Goal: Information Seeking & Learning: Find specific fact

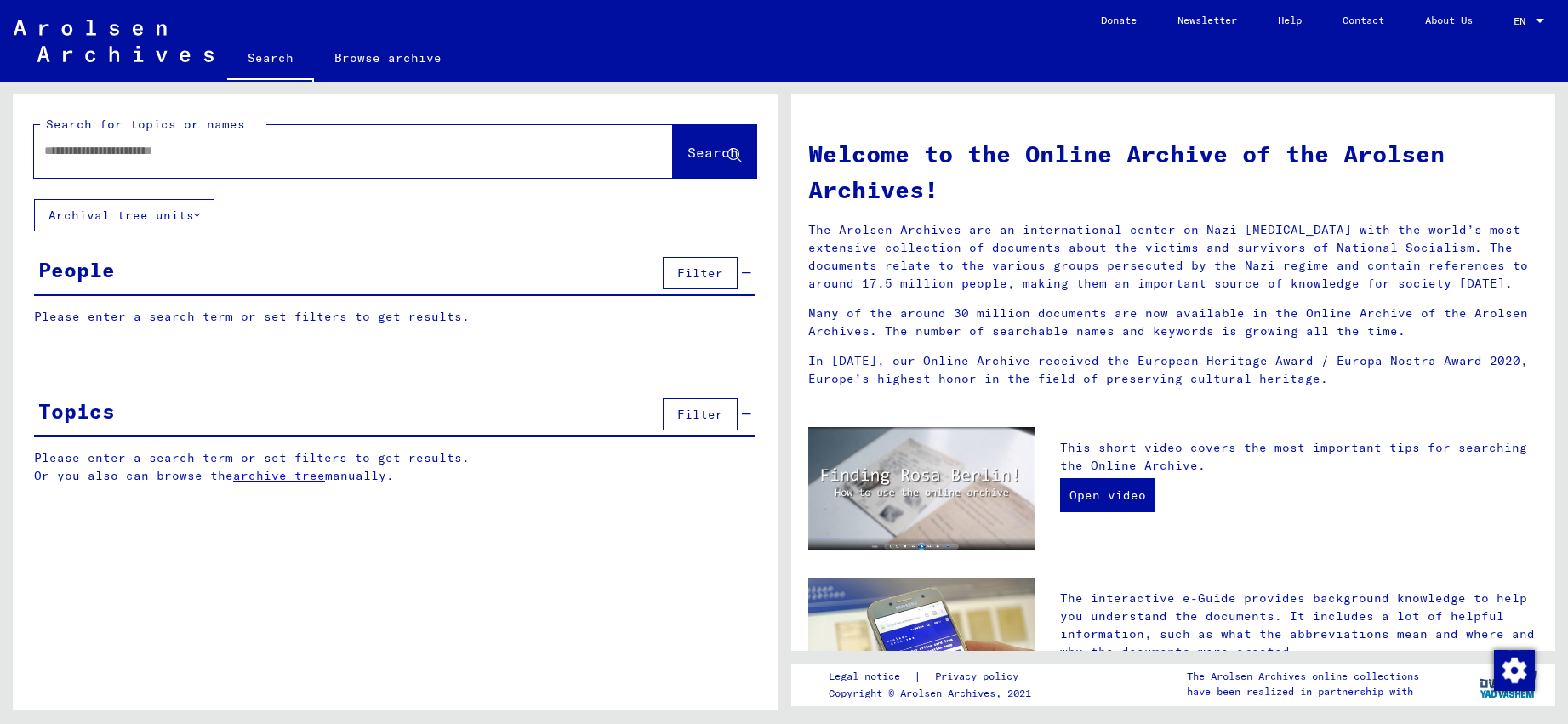
click at [258, 143] on input "text" at bounding box center [333, 150] width 577 height 18
type input "**********"
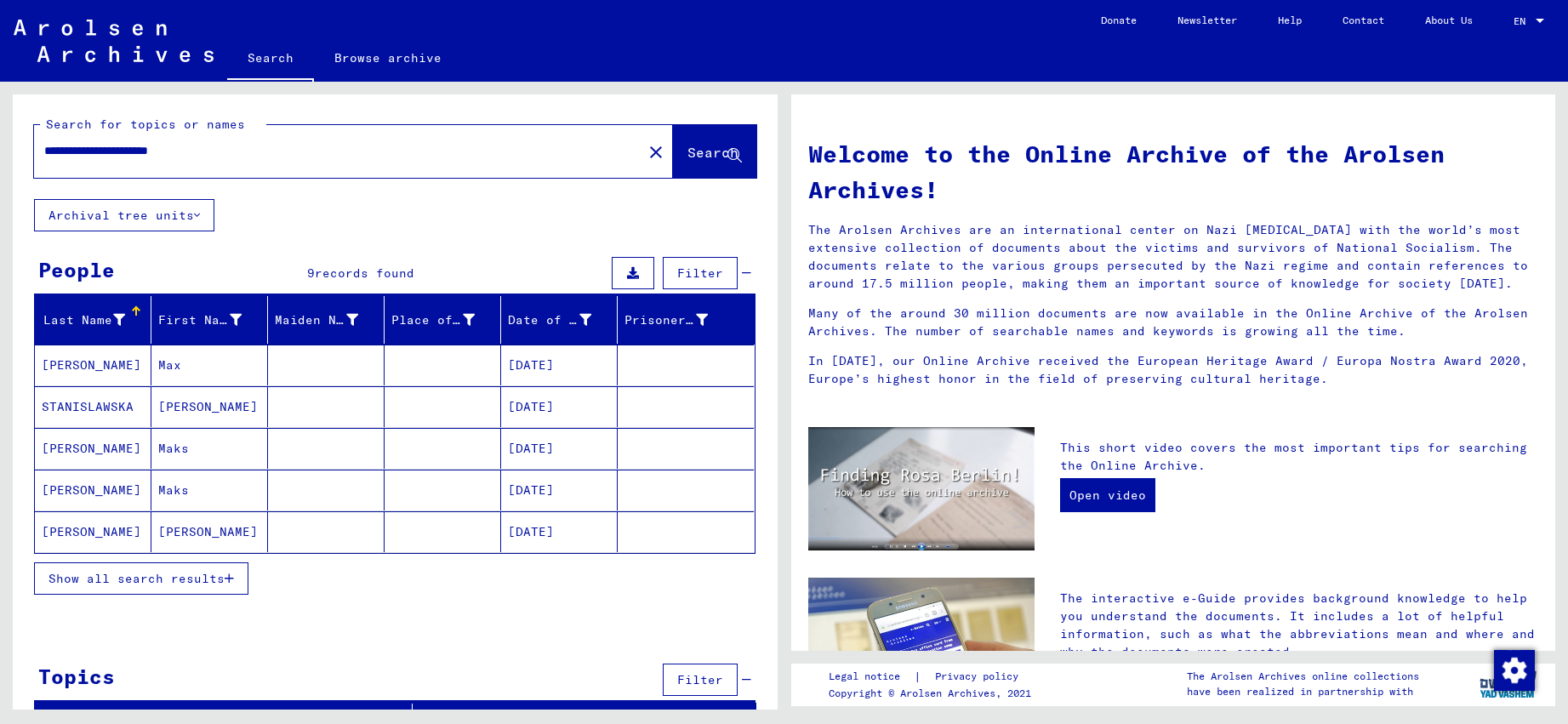
click at [69, 367] on mat-cell "[PERSON_NAME]" at bounding box center [94, 365] width 117 height 41
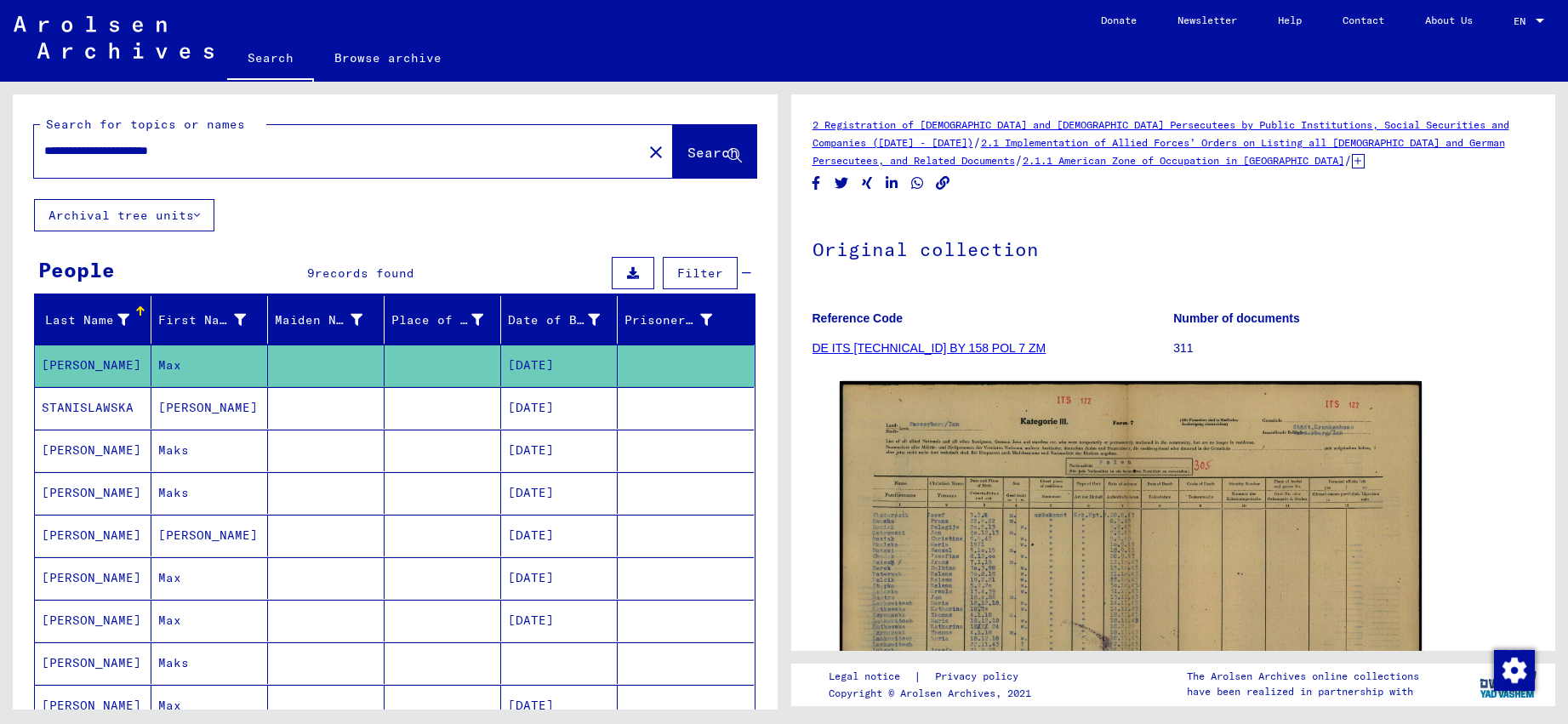
click at [78, 408] on mat-cell "STANISLAWSKA" at bounding box center [94, 407] width 117 height 42
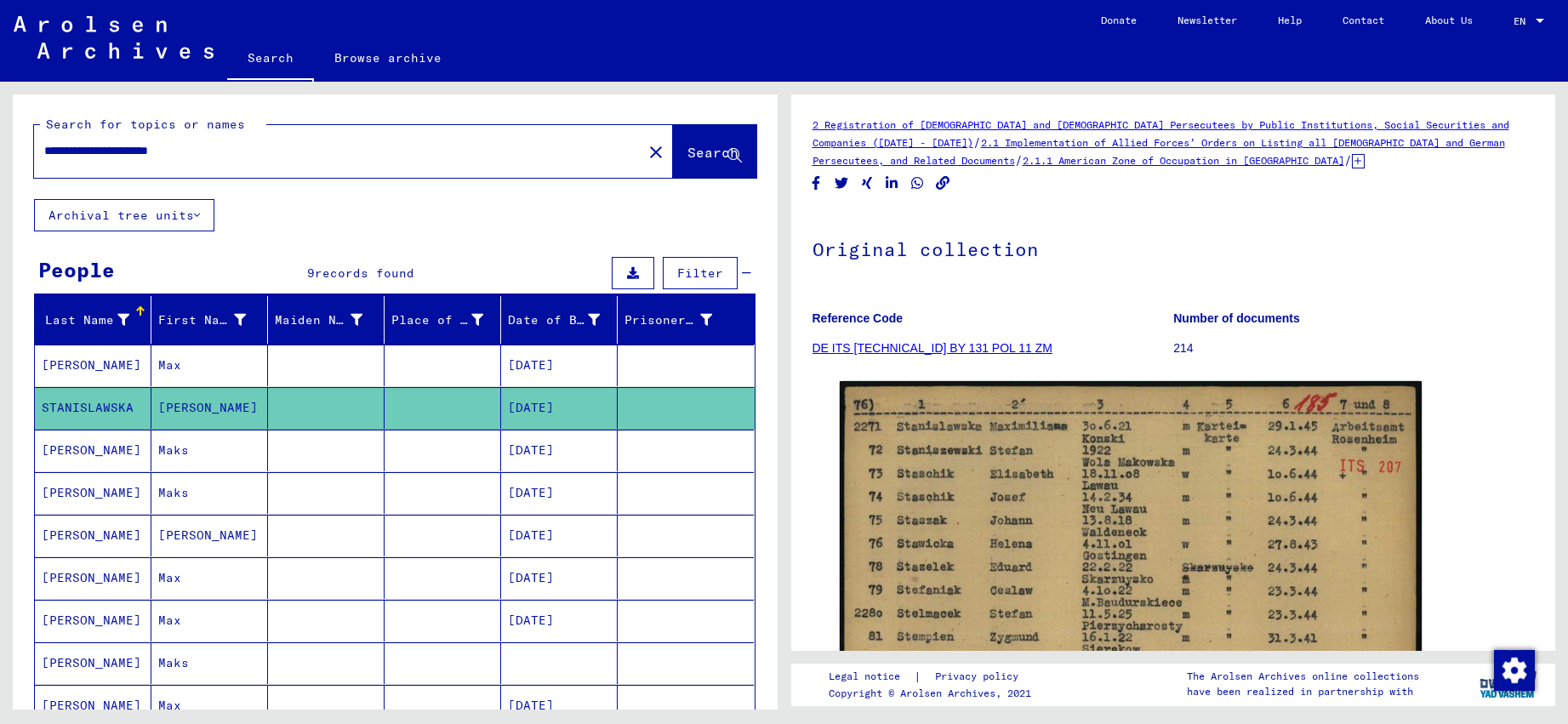
click at [90, 444] on mat-cell "[PERSON_NAME]" at bounding box center [94, 450] width 117 height 42
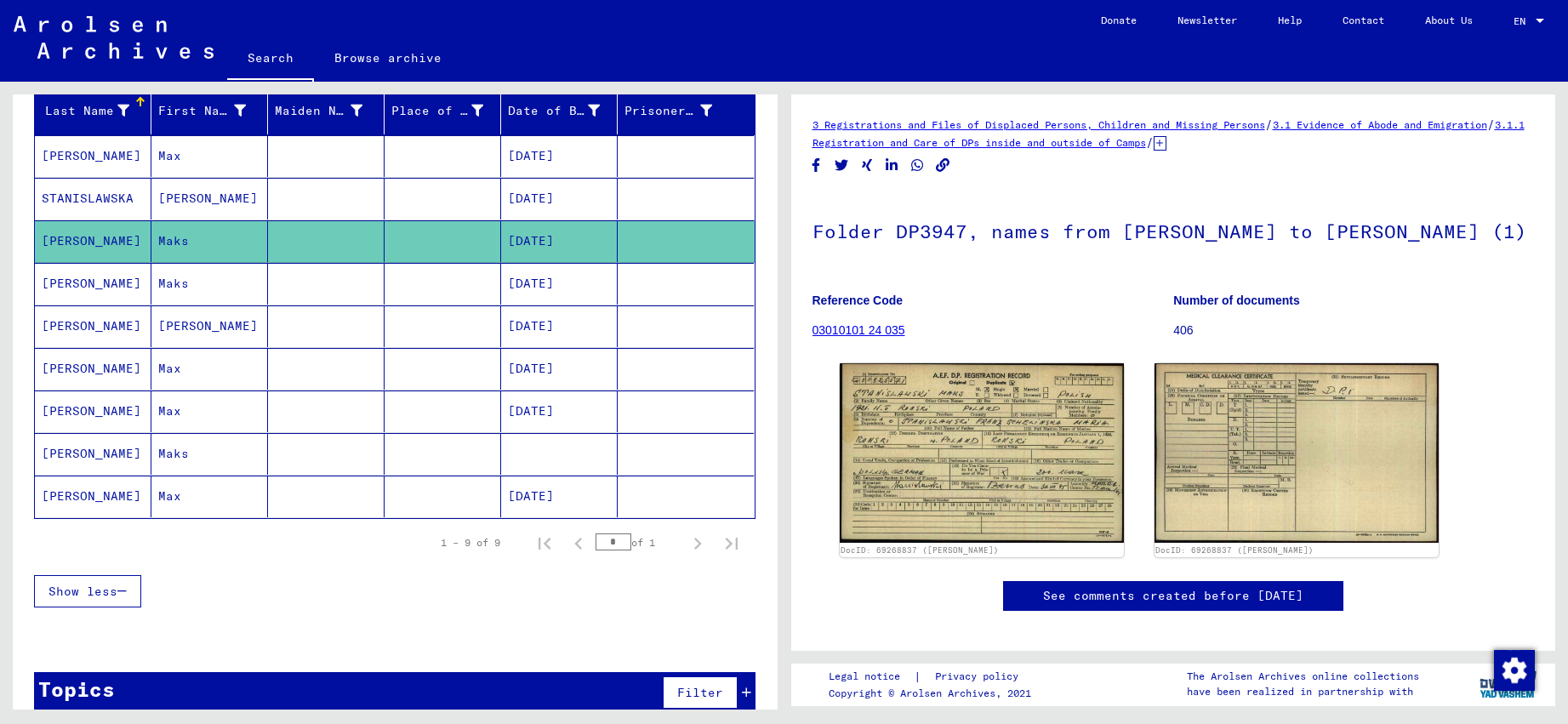
scroll to position [234, 0]
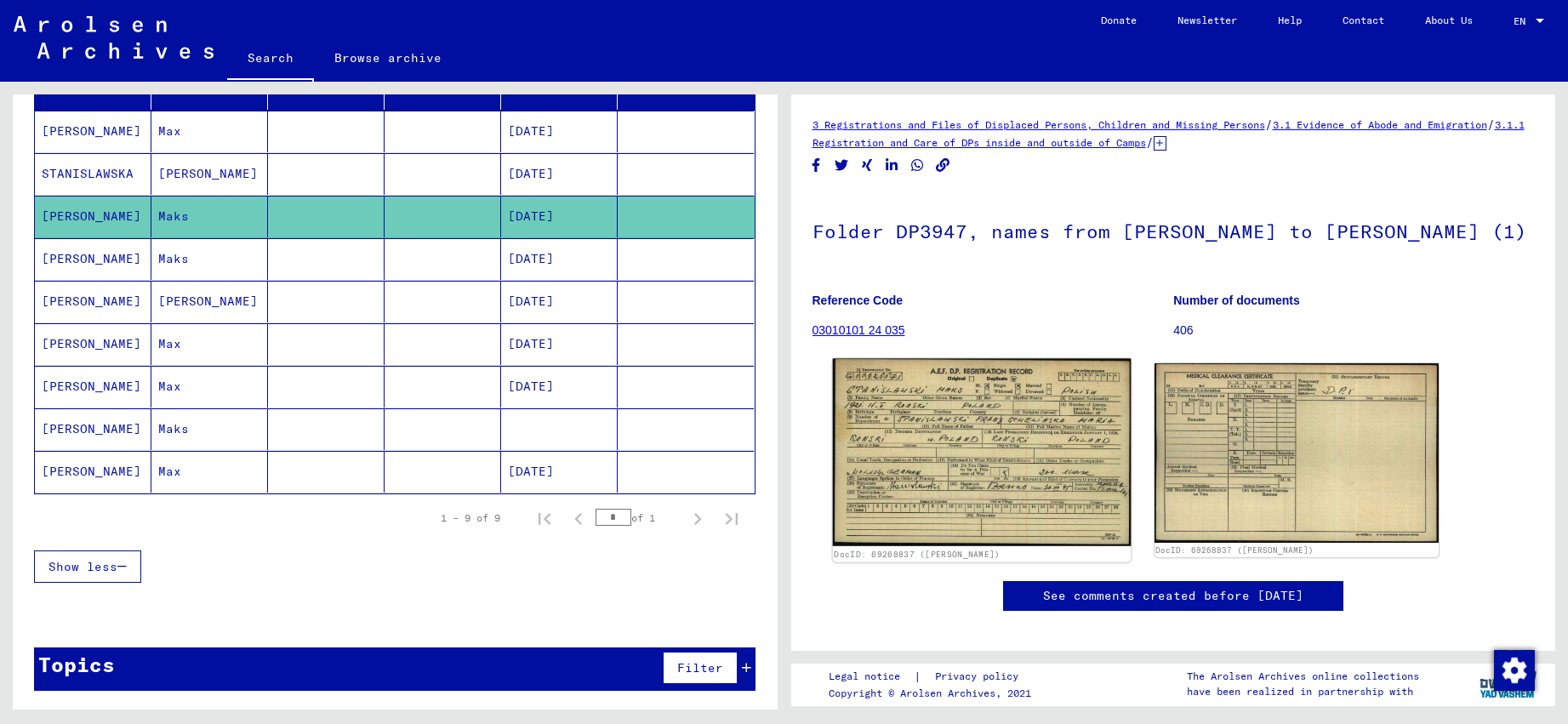
click at [961, 482] on img at bounding box center [982, 453] width 299 height 188
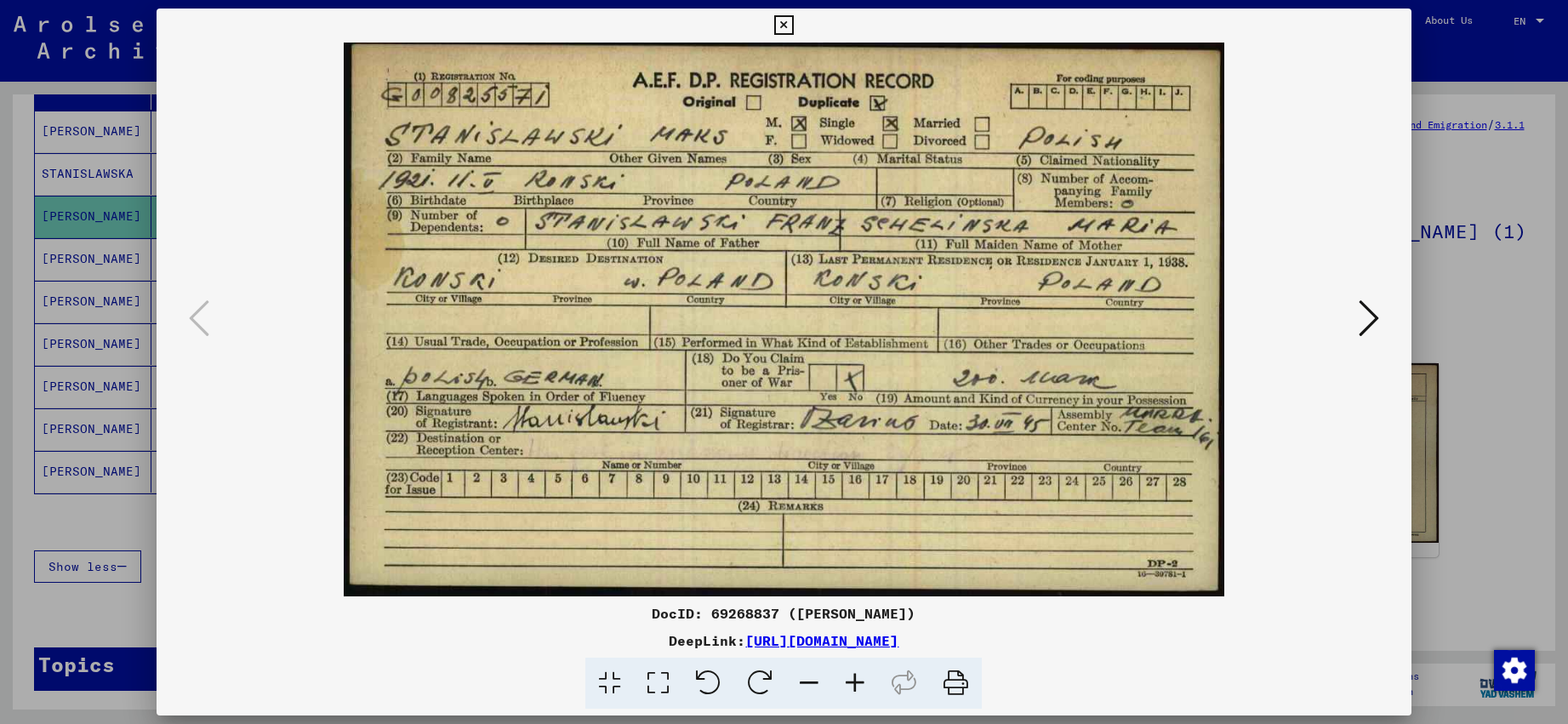
click at [1391, 319] on div at bounding box center [784, 319] width 1254 height 554
click at [1380, 318] on icon at bounding box center [1369, 318] width 20 height 41
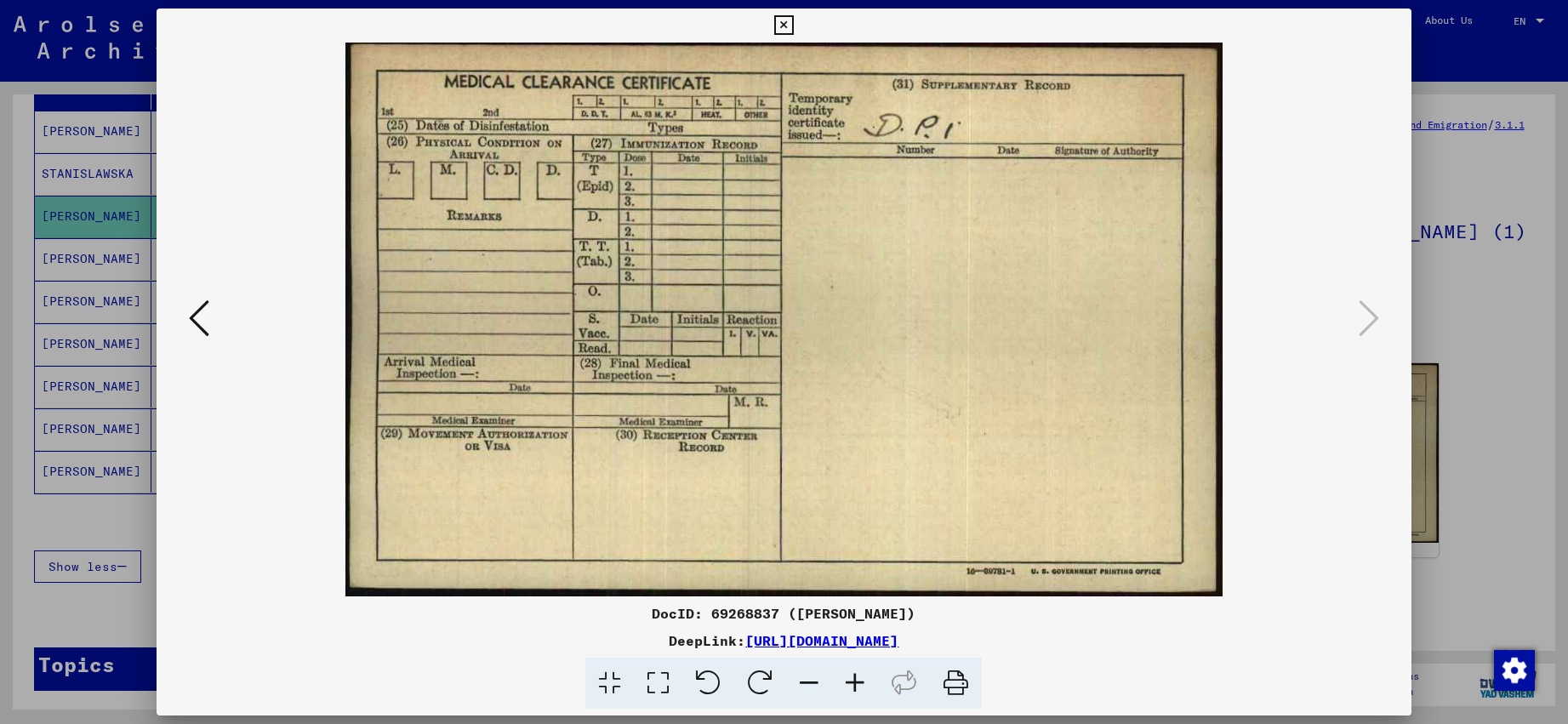
click at [794, 25] on icon at bounding box center [784, 26] width 19 height 20
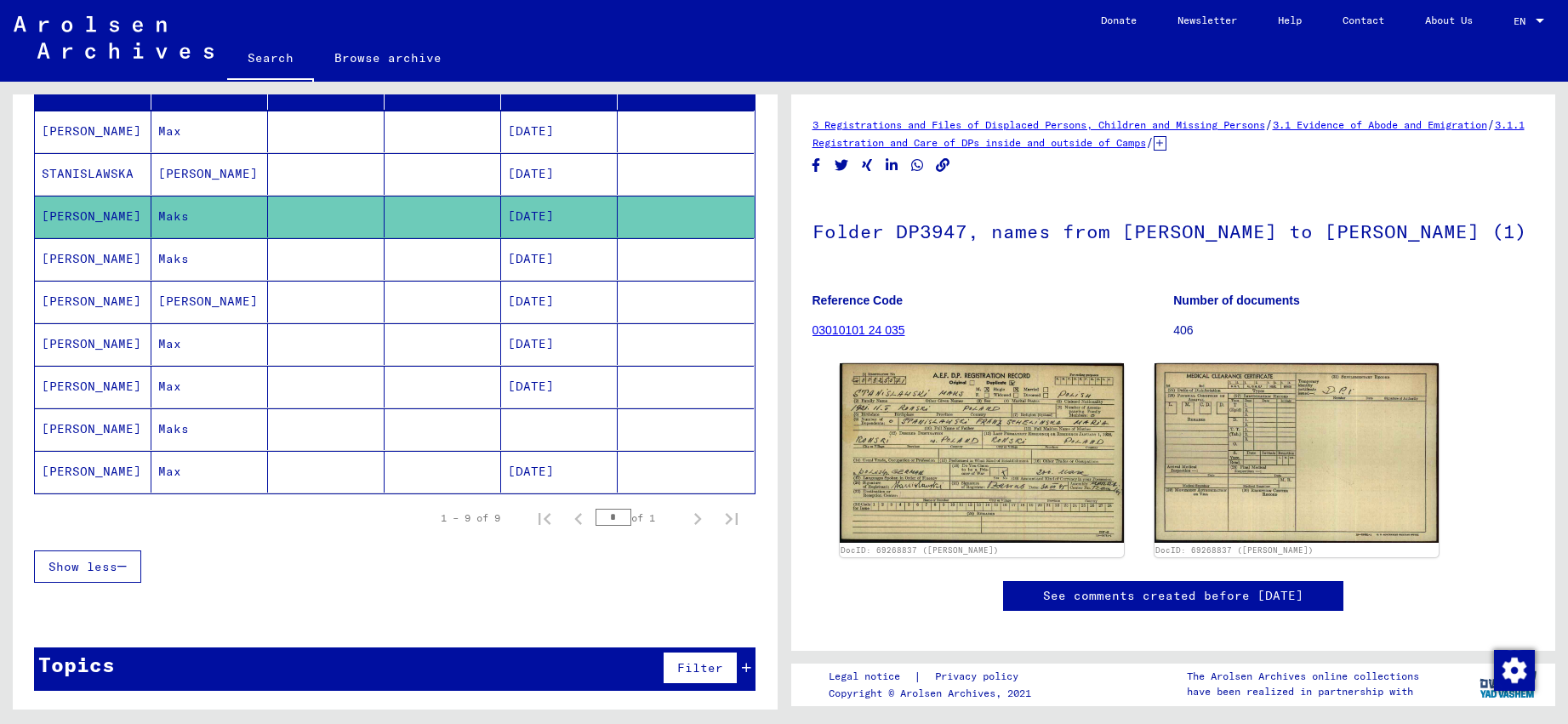
click at [548, 237] on mat-cell "[DATE]" at bounding box center [560, 216] width 117 height 42
click at [543, 252] on mat-cell "[DATE]" at bounding box center [560, 259] width 117 height 42
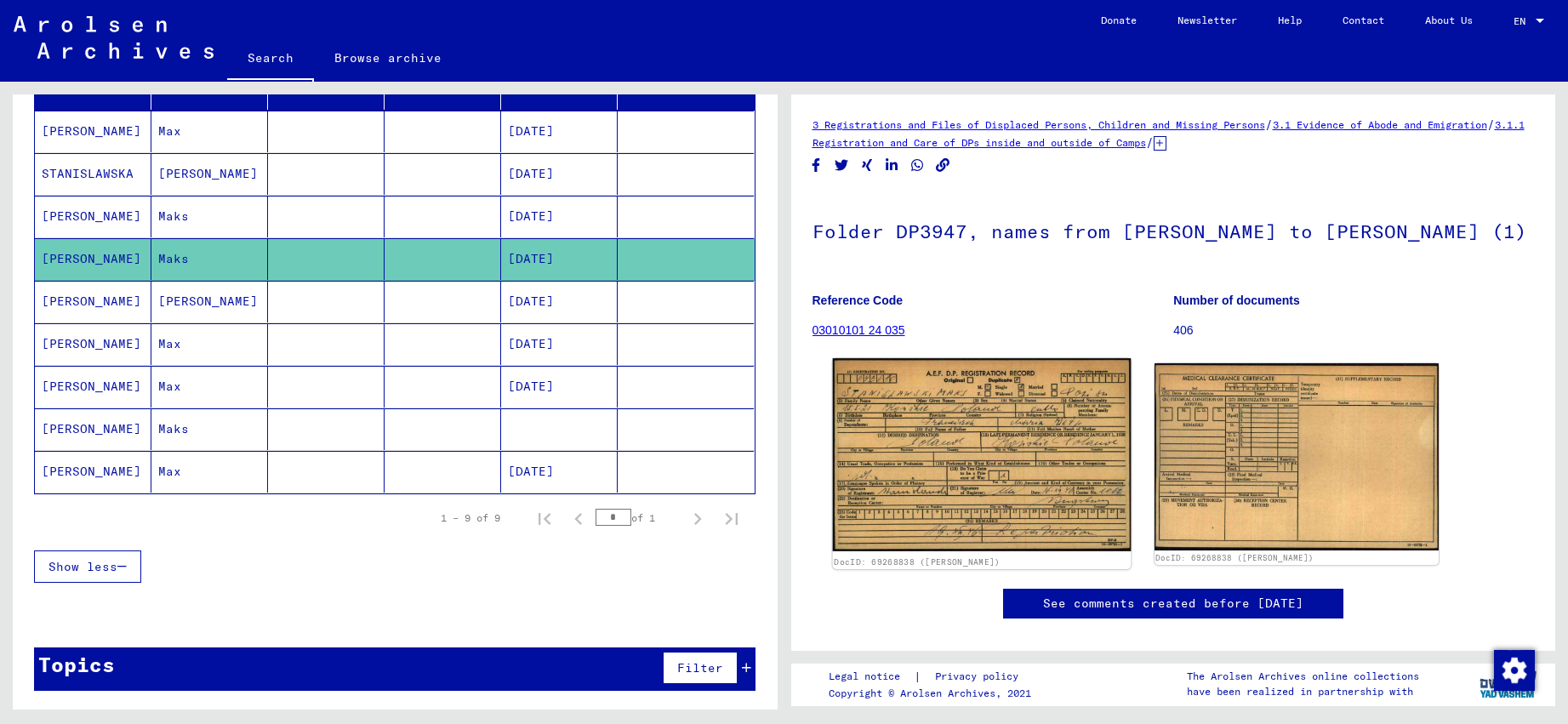
click at [891, 426] on img at bounding box center [982, 455] width 299 height 193
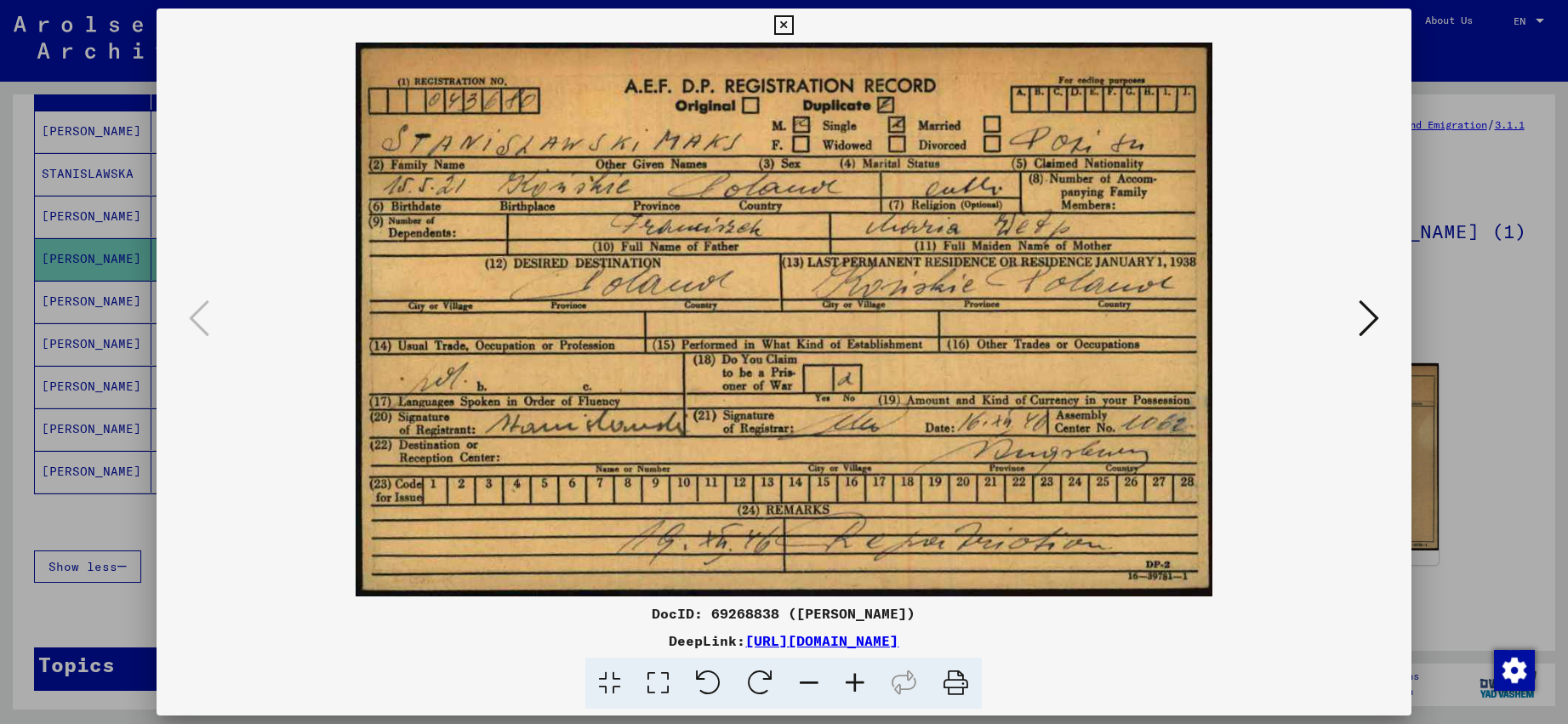
click at [794, 25] on icon at bounding box center [784, 26] width 19 height 20
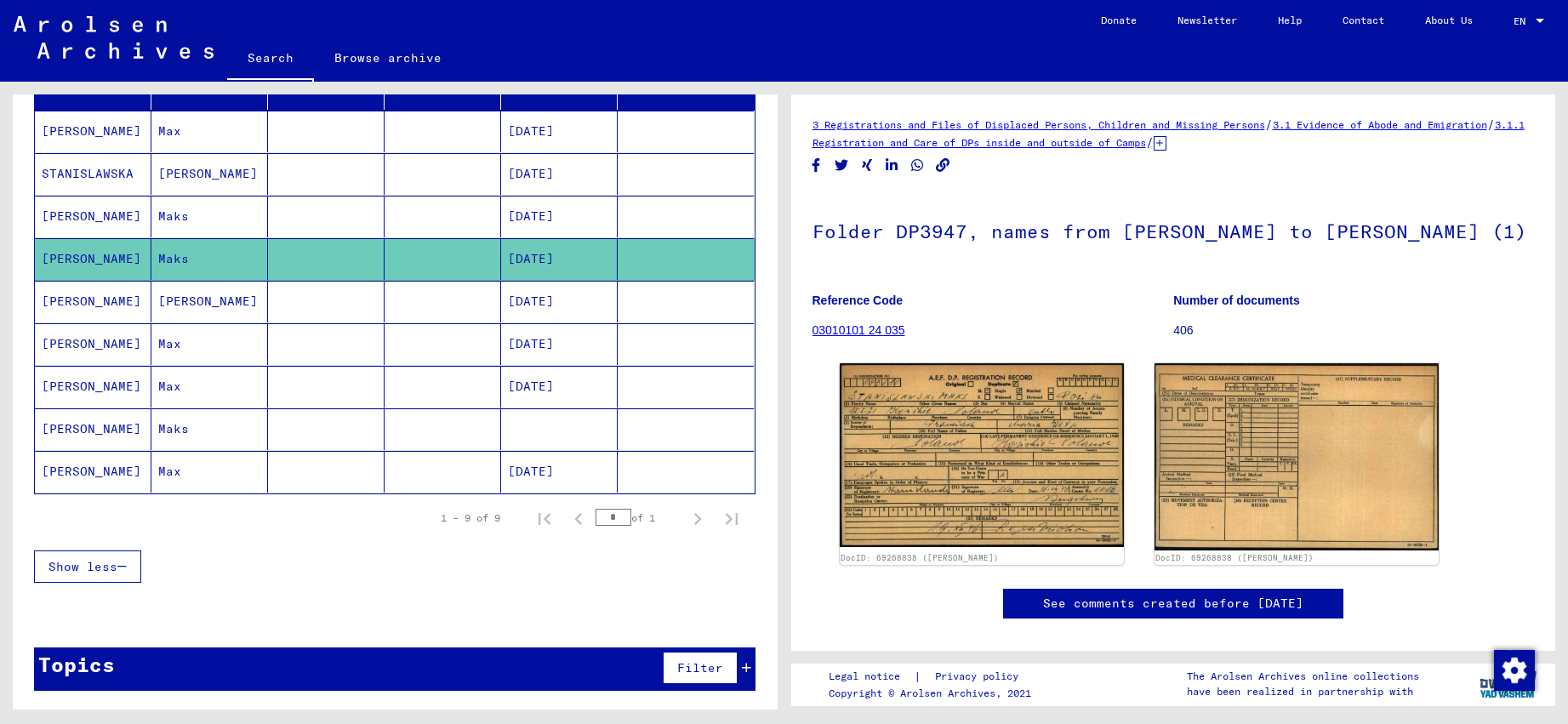
click at [541, 299] on mat-cell "[DATE]" at bounding box center [560, 302] width 117 height 42
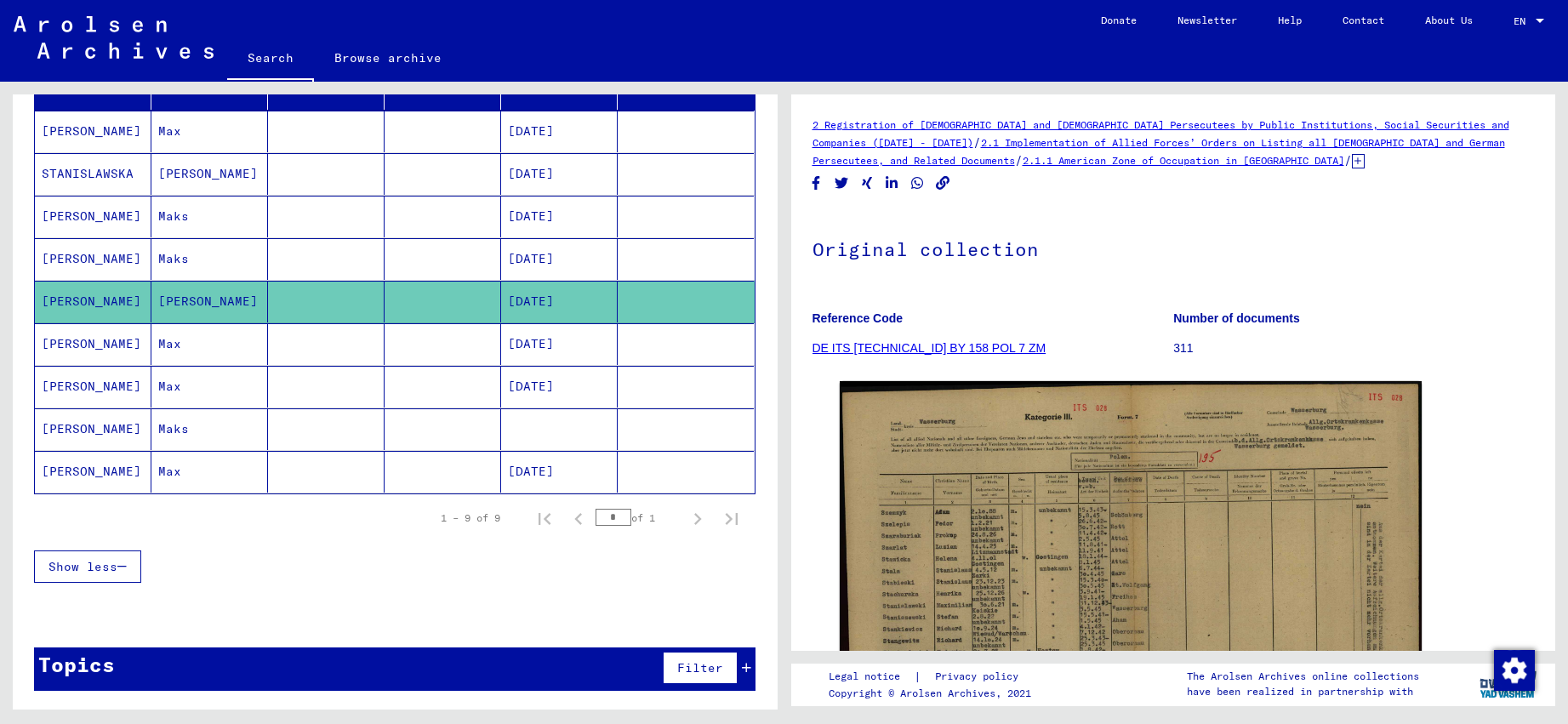
click at [537, 343] on mat-cell "[DATE]" at bounding box center [560, 343] width 117 height 42
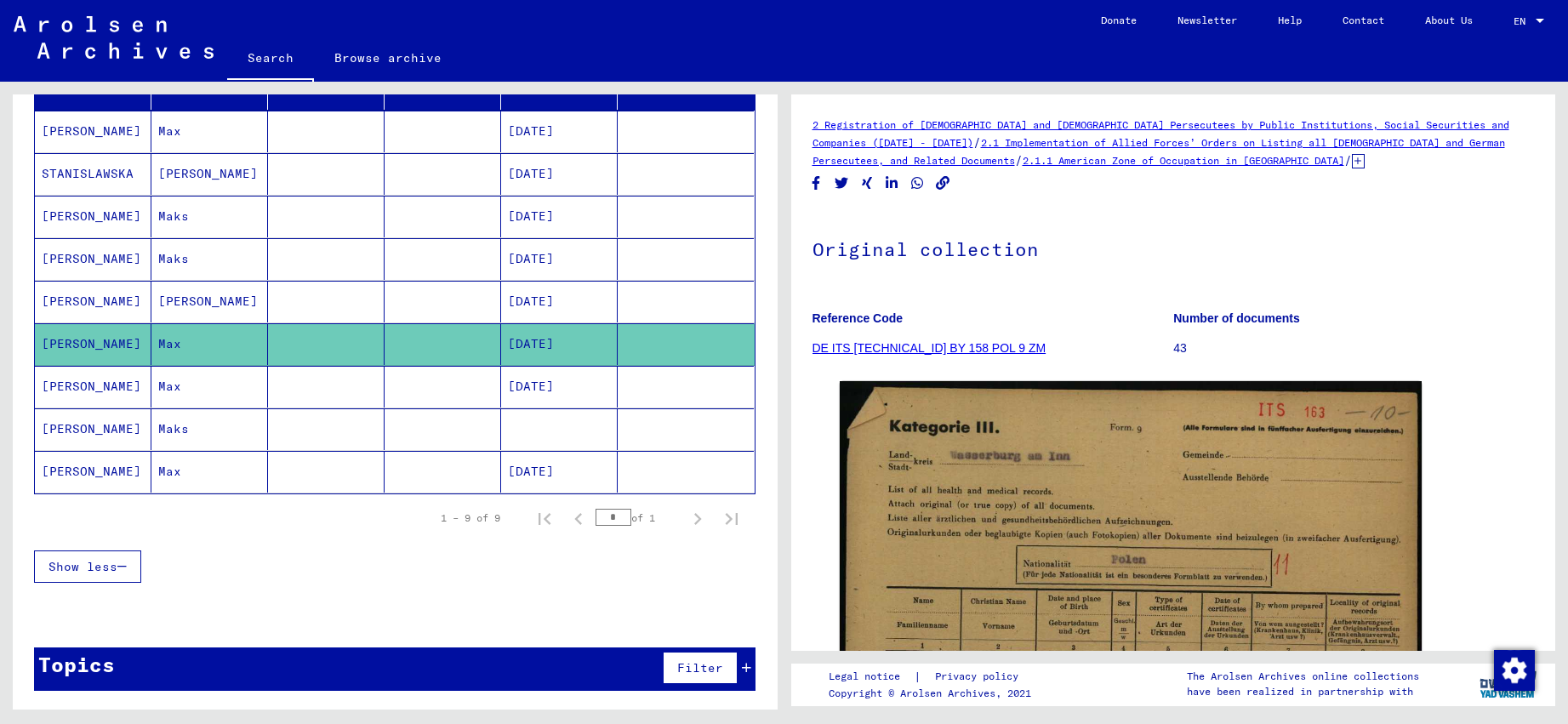
click at [535, 386] on mat-cell "[DATE]" at bounding box center [560, 386] width 117 height 42
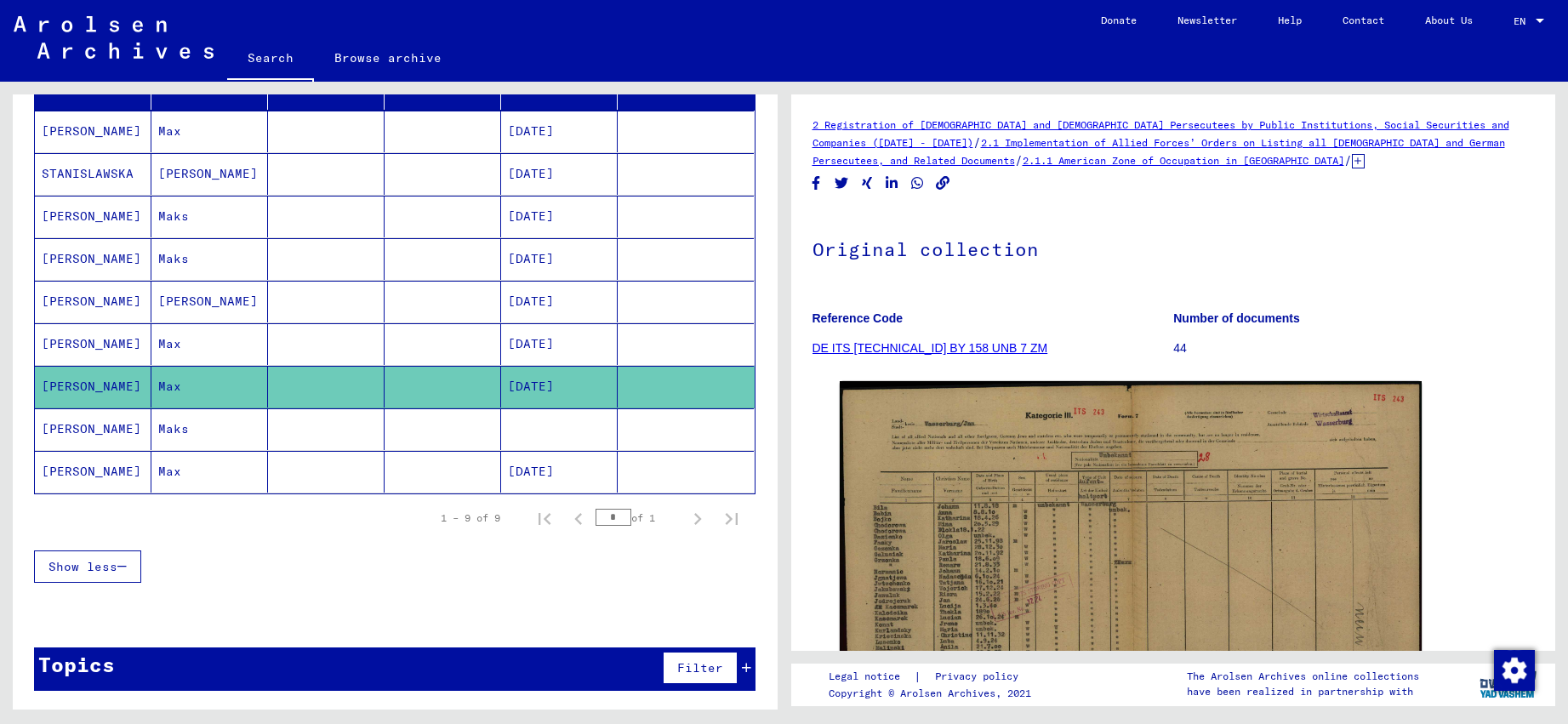
click at [526, 433] on mat-cell at bounding box center [560, 429] width 117 height 42
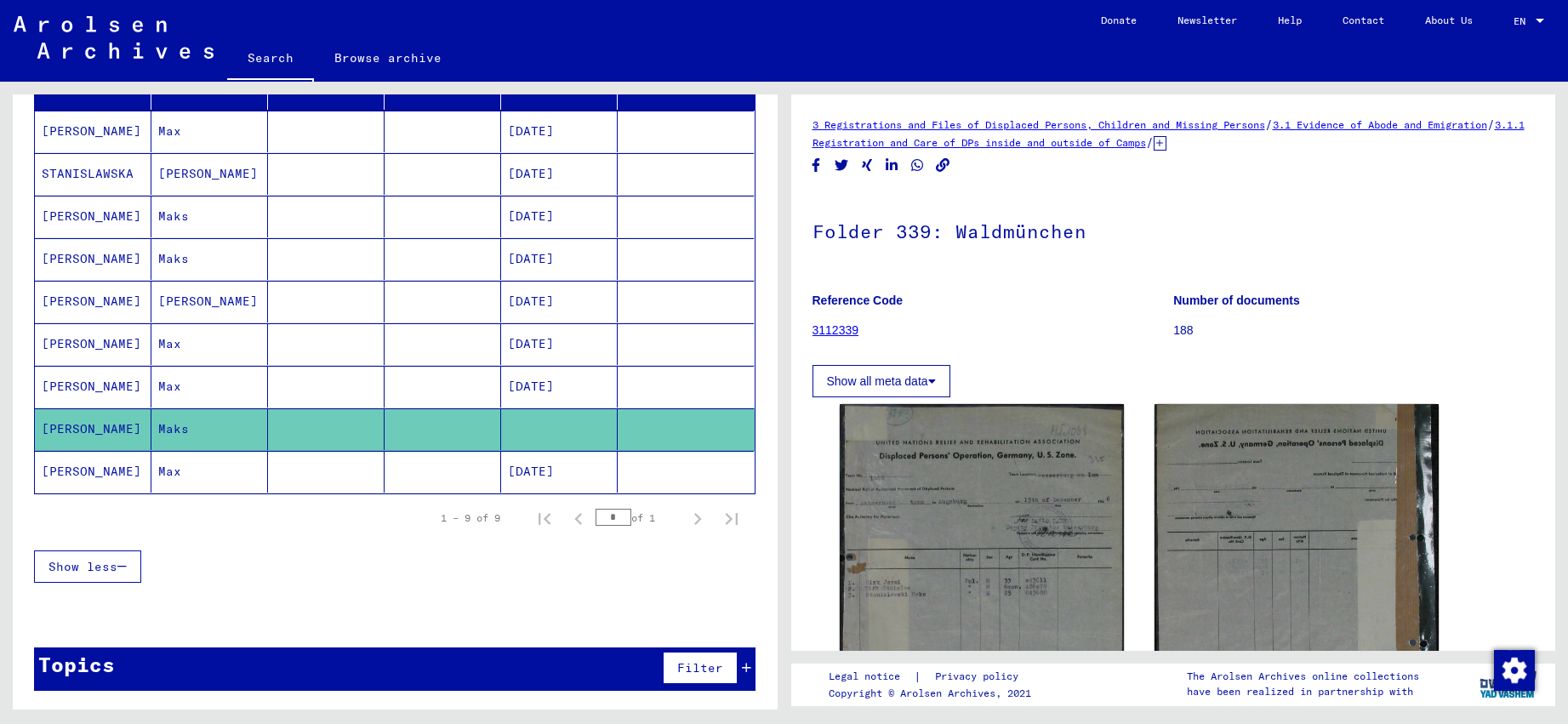
click at [525, 470] on mat-cell "[DATE]" at bounding box center [560, 472] width 117 height 42
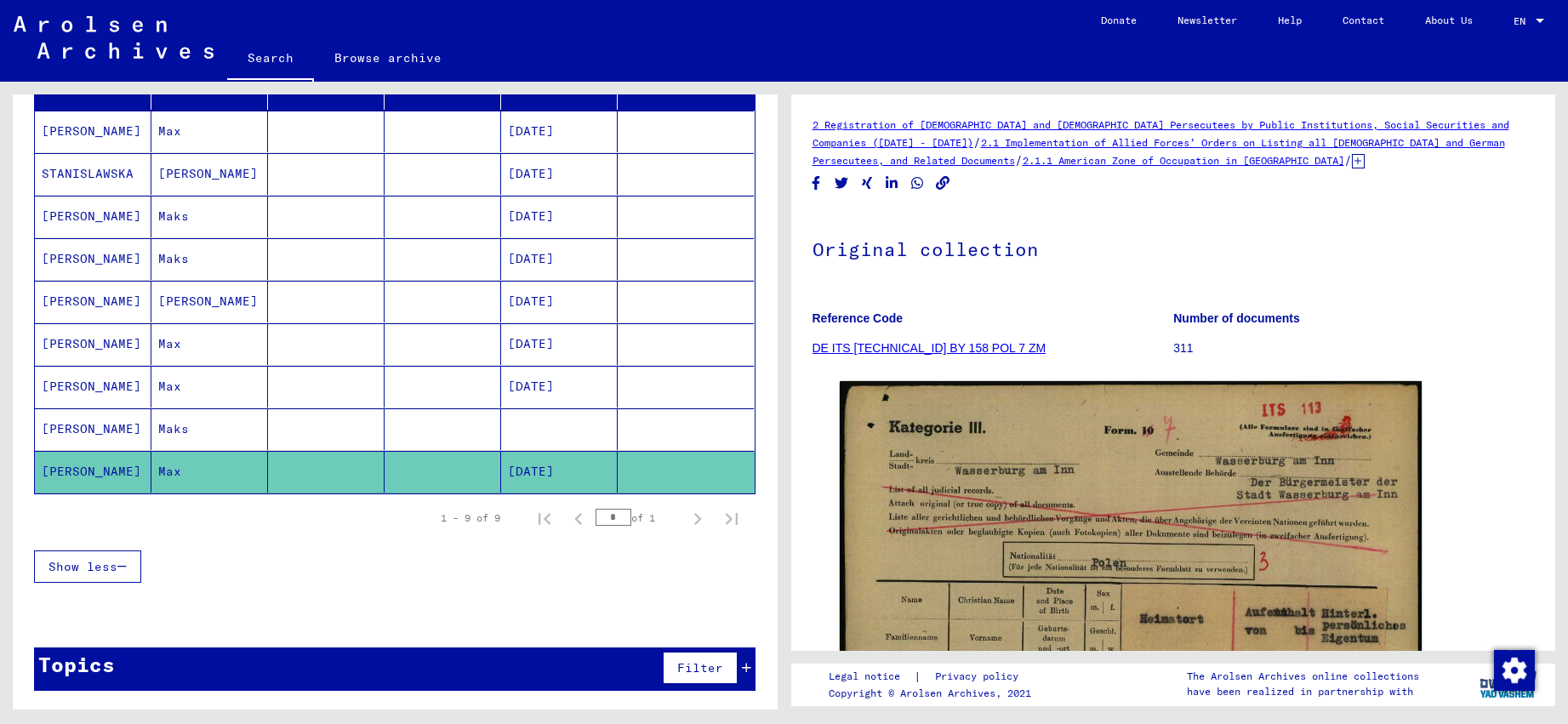
click at [522, 425] on mat-cell at bounding box center [560, 429] width 117 height 42
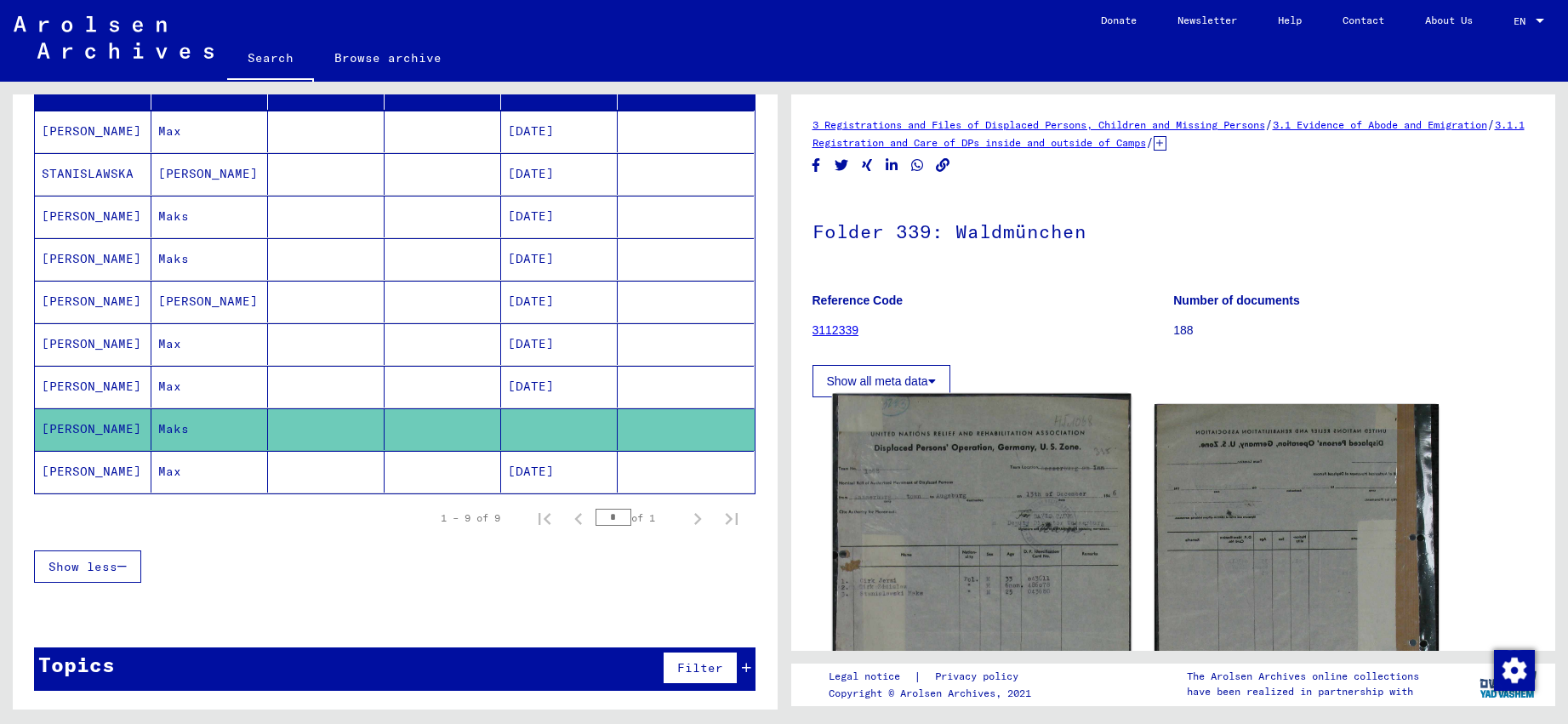
click at [914, 442] on img at bounding box center [982, 609] width 299 height 431
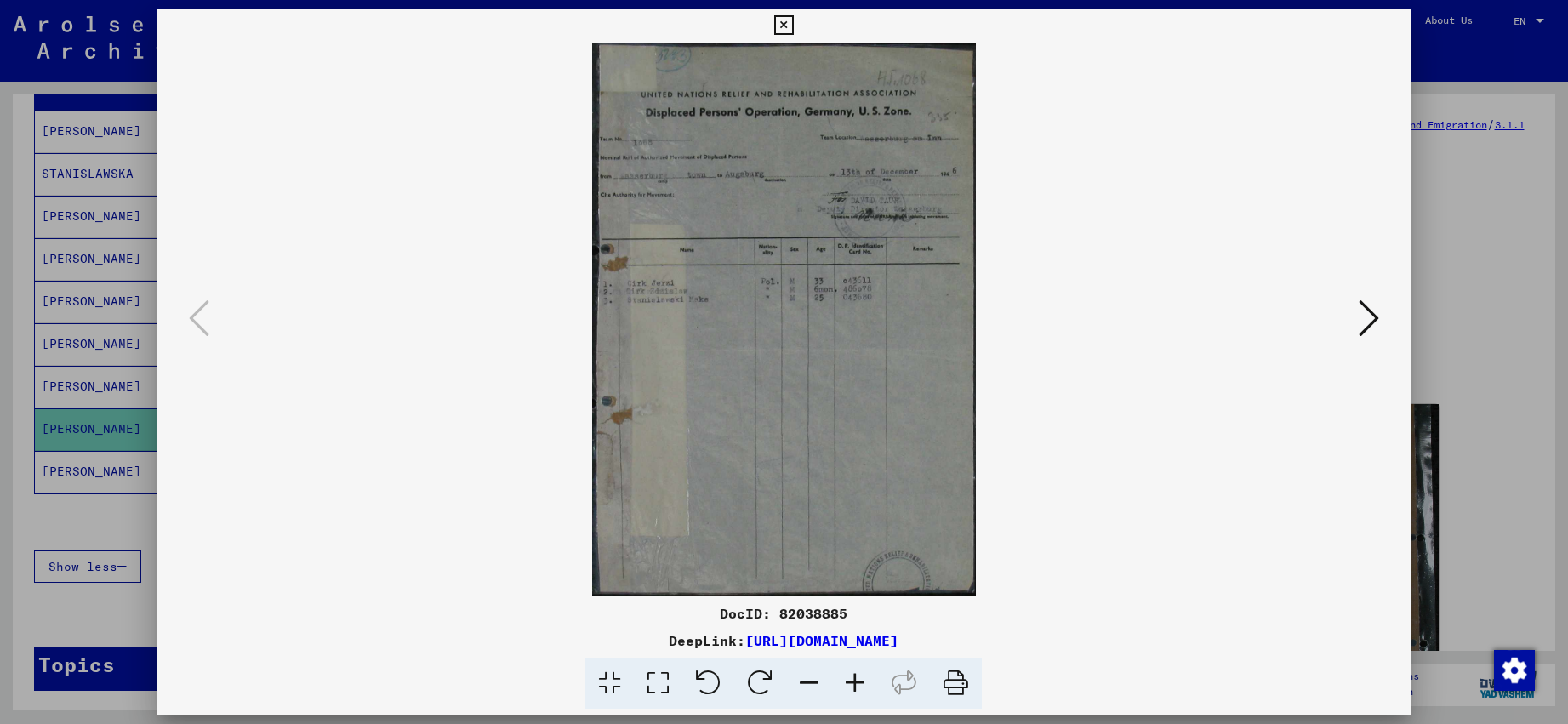
click at [863, 694] on icon at bounding box center [856, 684] width 46 height 52
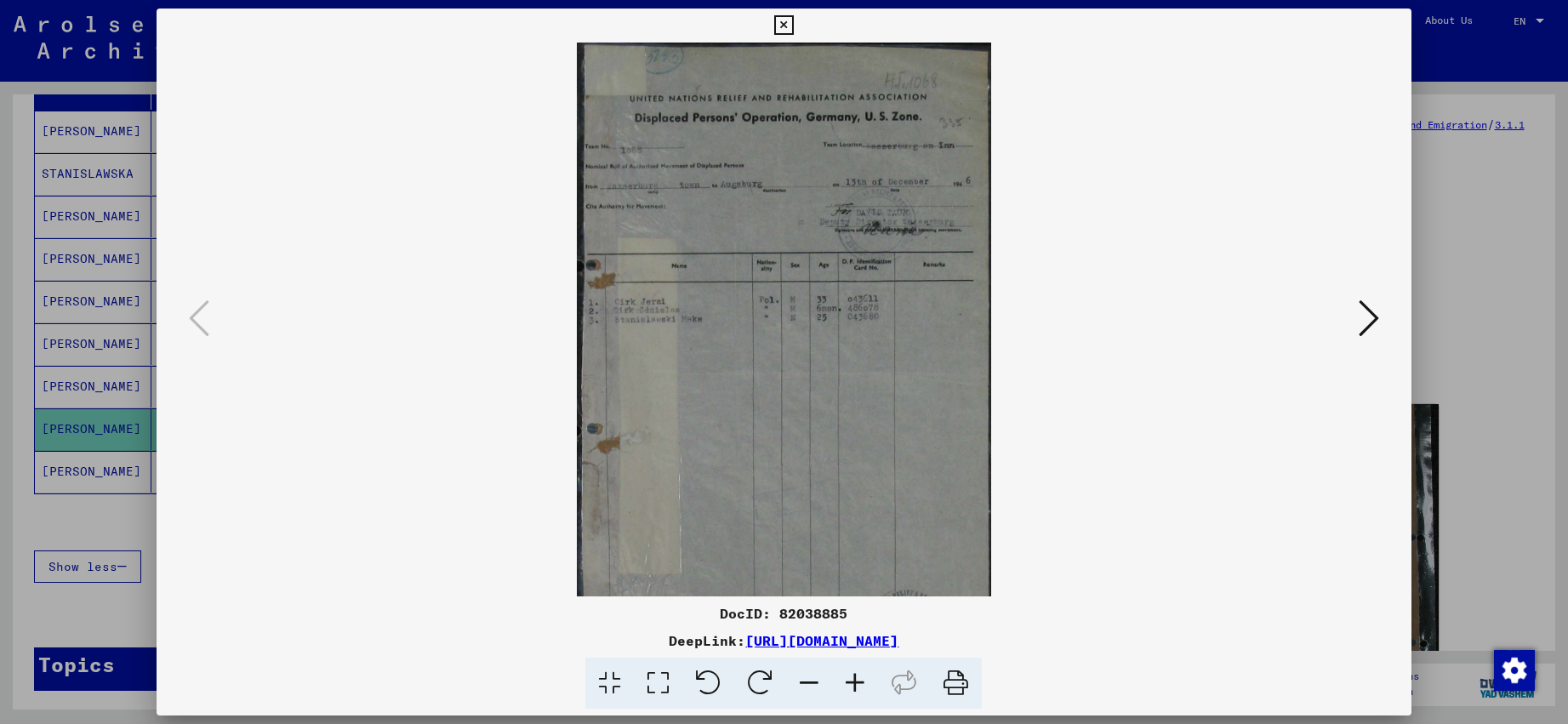
click at [863, 694] on icon at bounding box center [856, 684] width 46 height 52
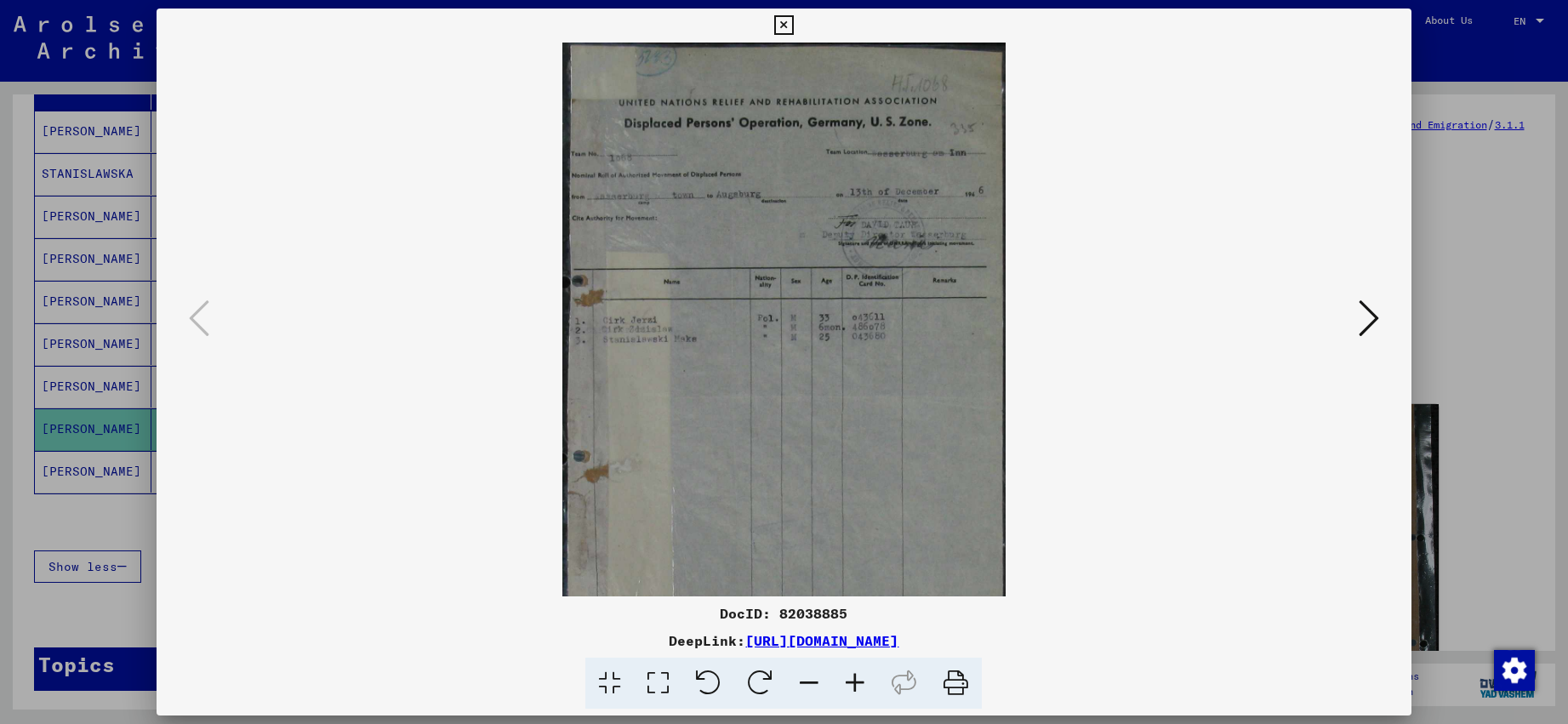
click at [863, 694] on icon at bounding box center [856, 684] width 46 height 52
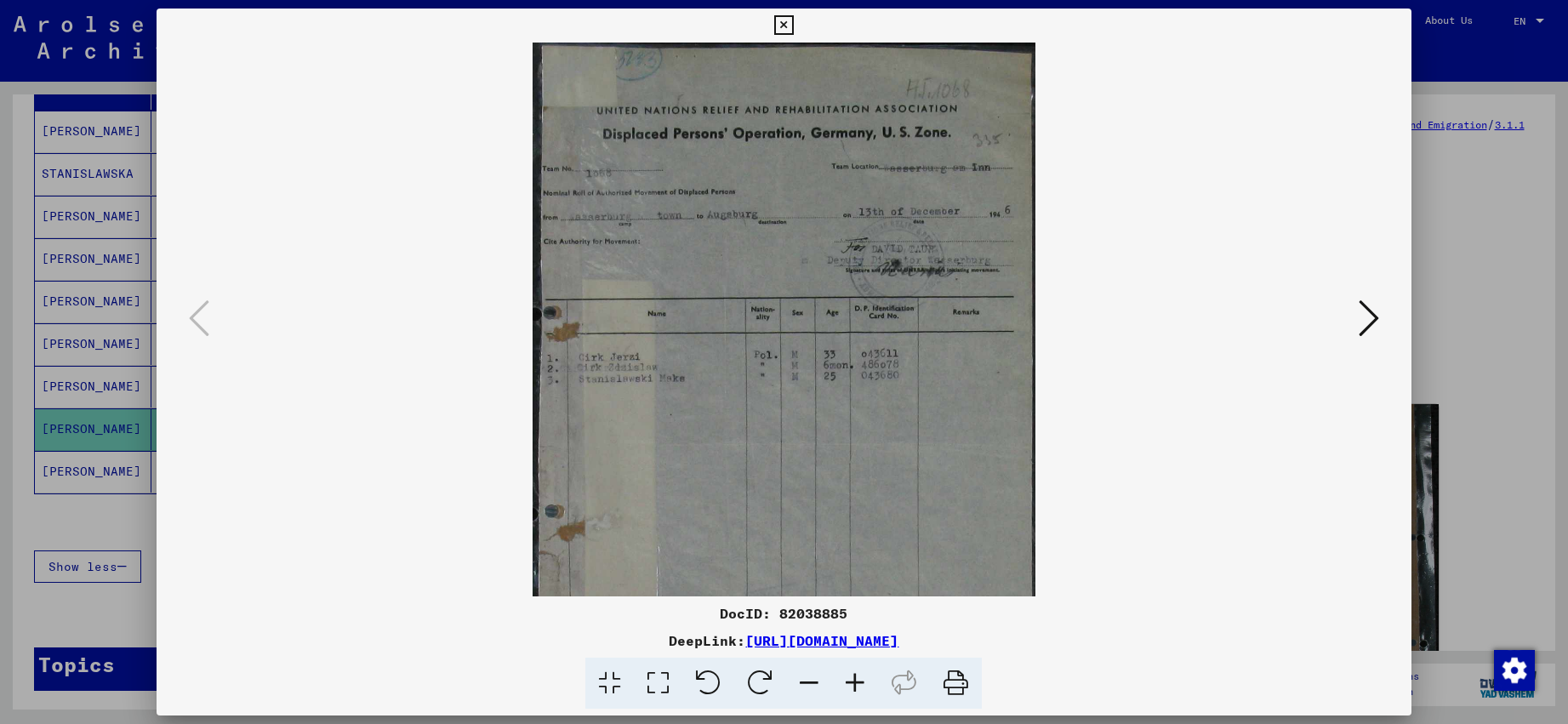
click at [863, 694] on icon at bounding box center [856, 684] width 46 height 52
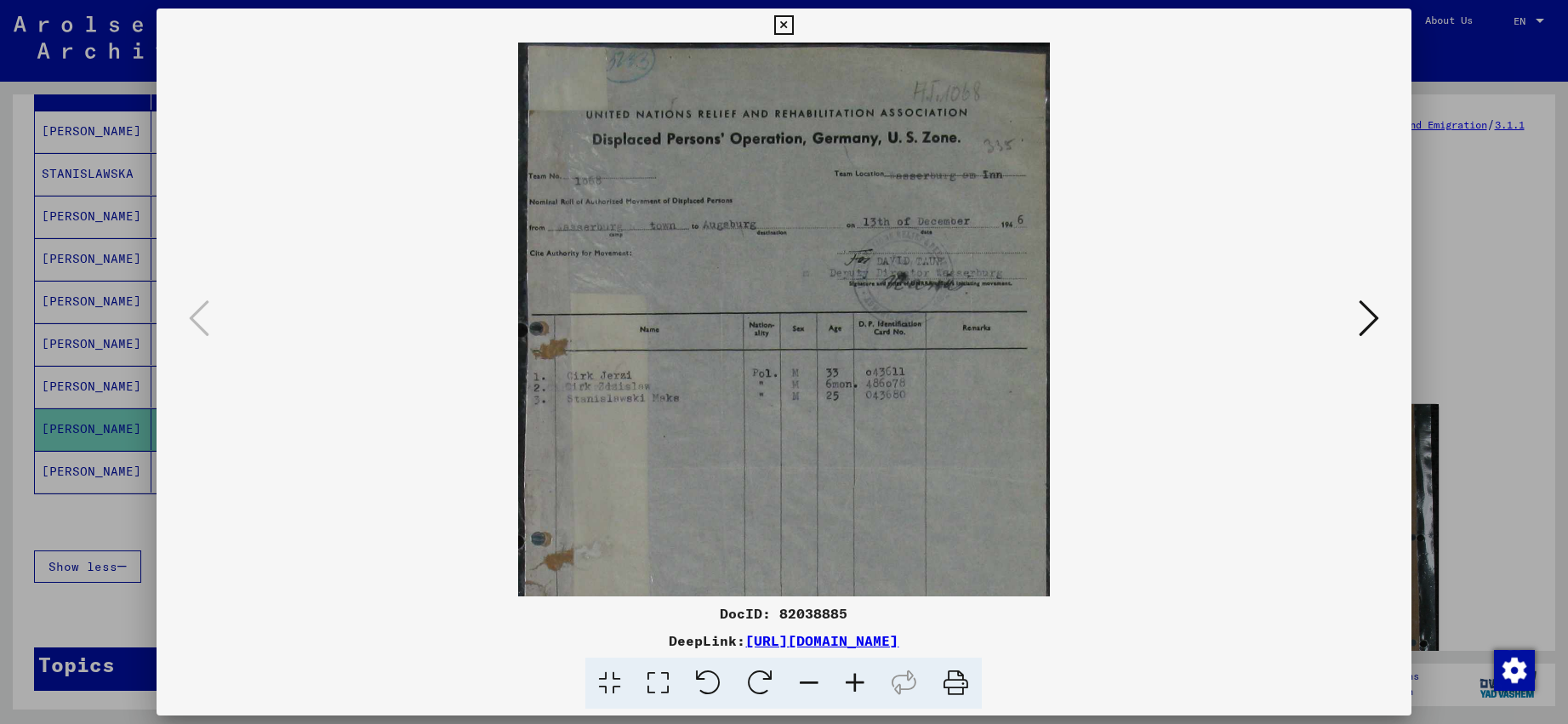
click at [863, 694] on icon at bounding box center [856, 684] width 46 height 52
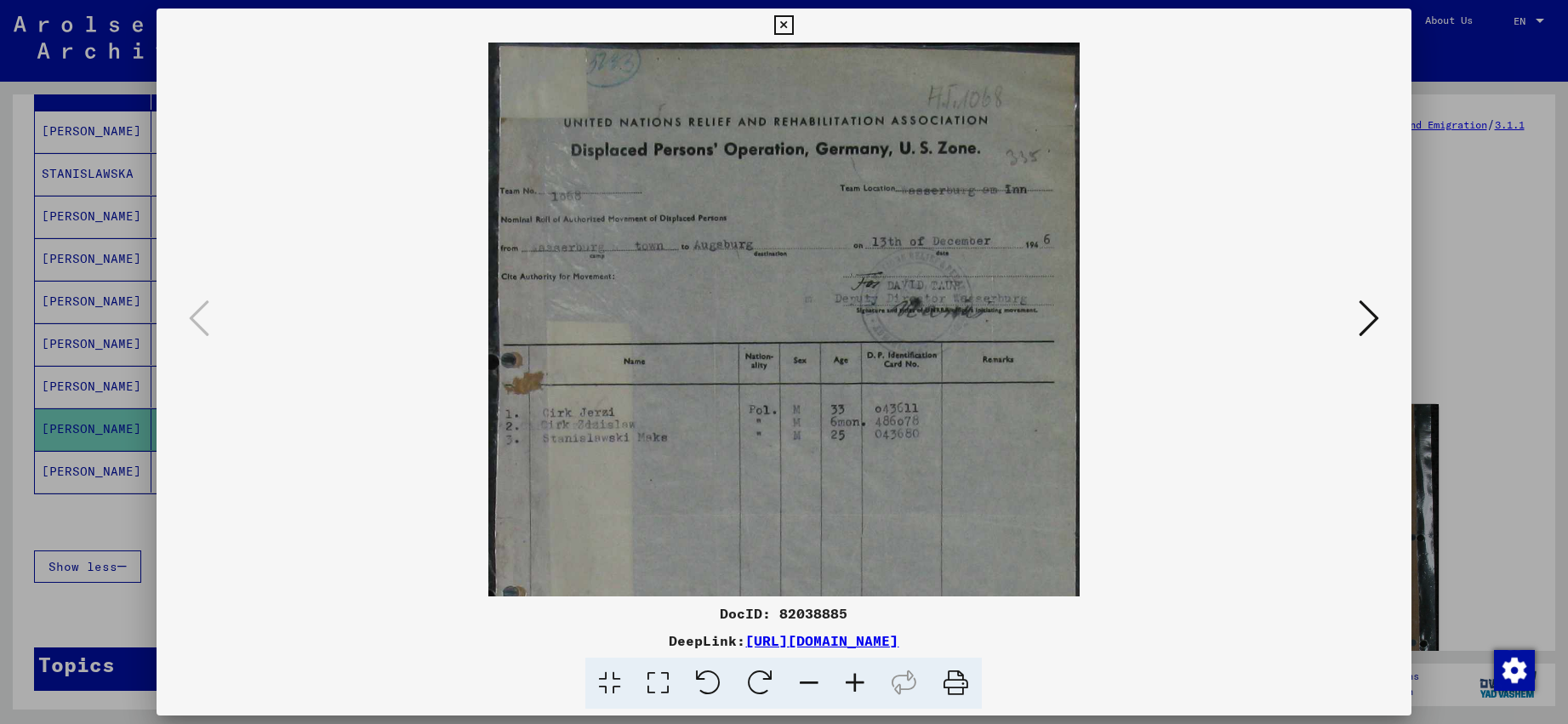
click at [863, 694] on icon at bounding box center [856, 684] width 46 height 52
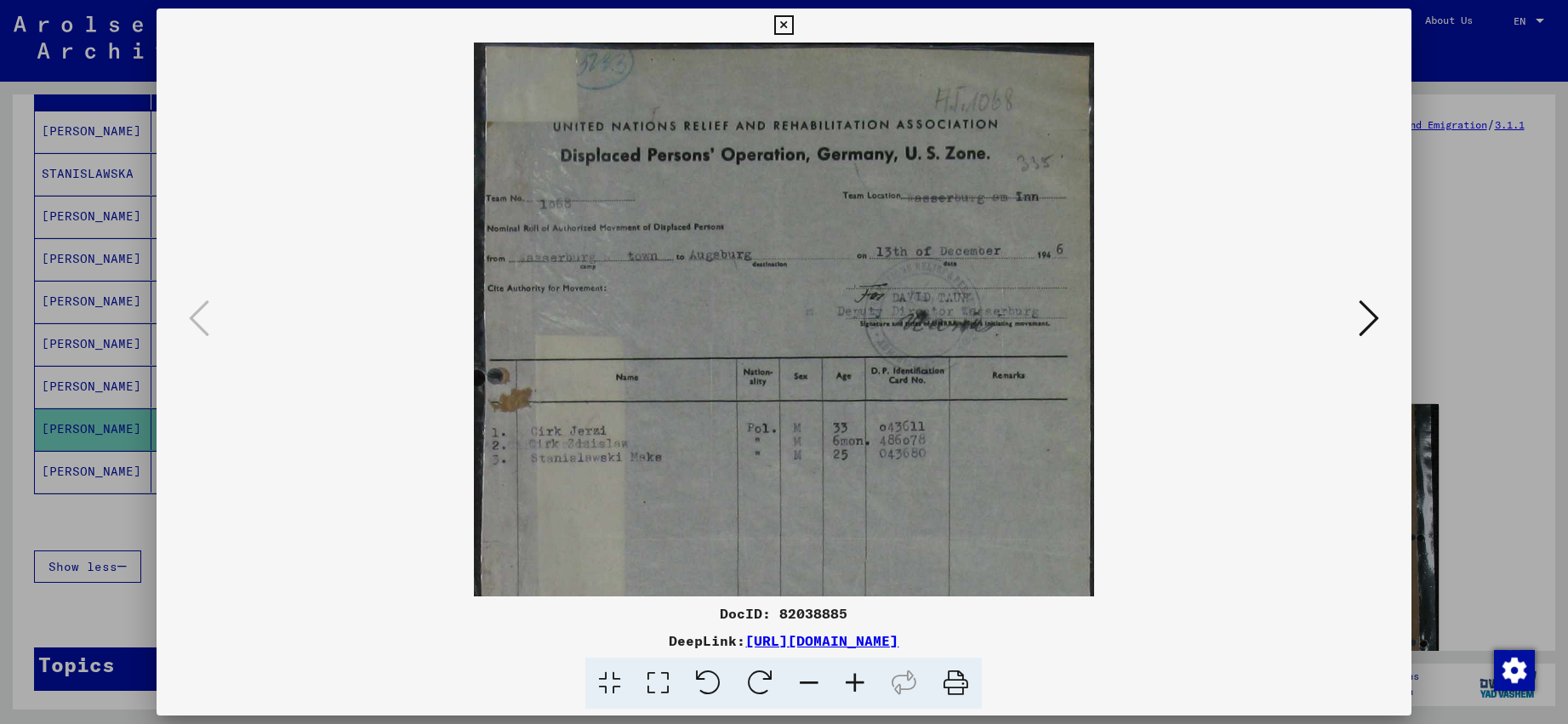
click at [863, 694] on icon at bounding box center [856, 684] width 46 height 52
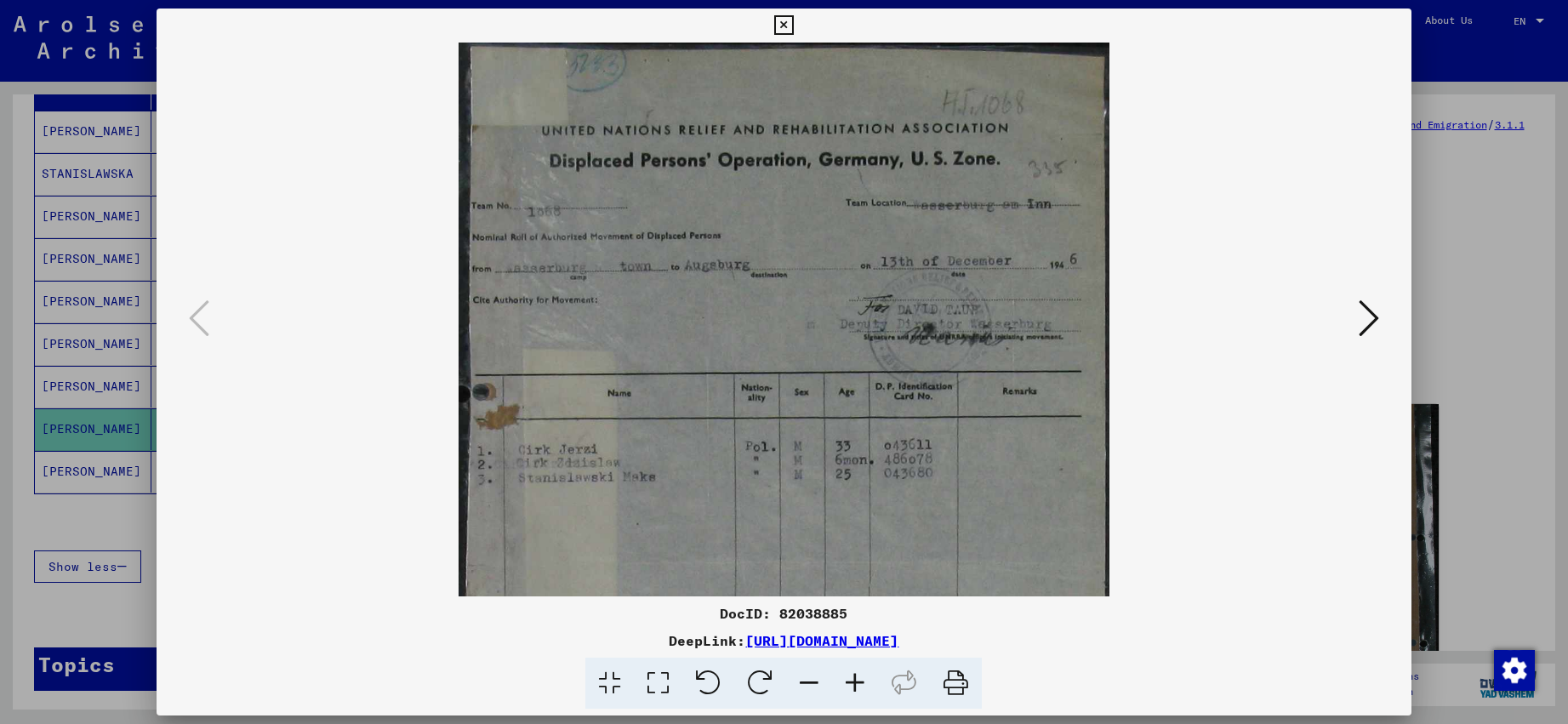
click at [863, 694] on icon at bounding box center [856, 684] width 46 height 52
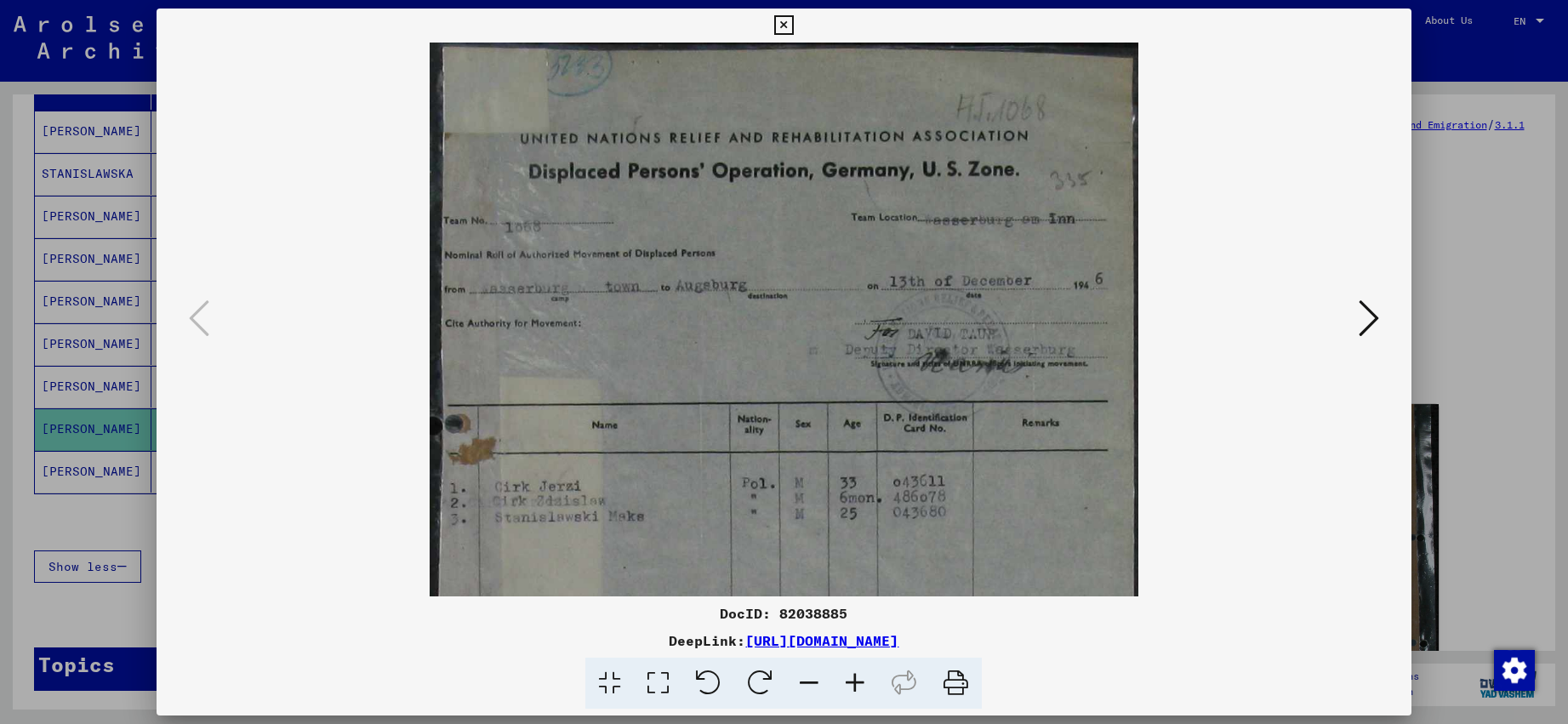
click at [863, 694] on icon at bounding box center [856, 684] width 46 height 52
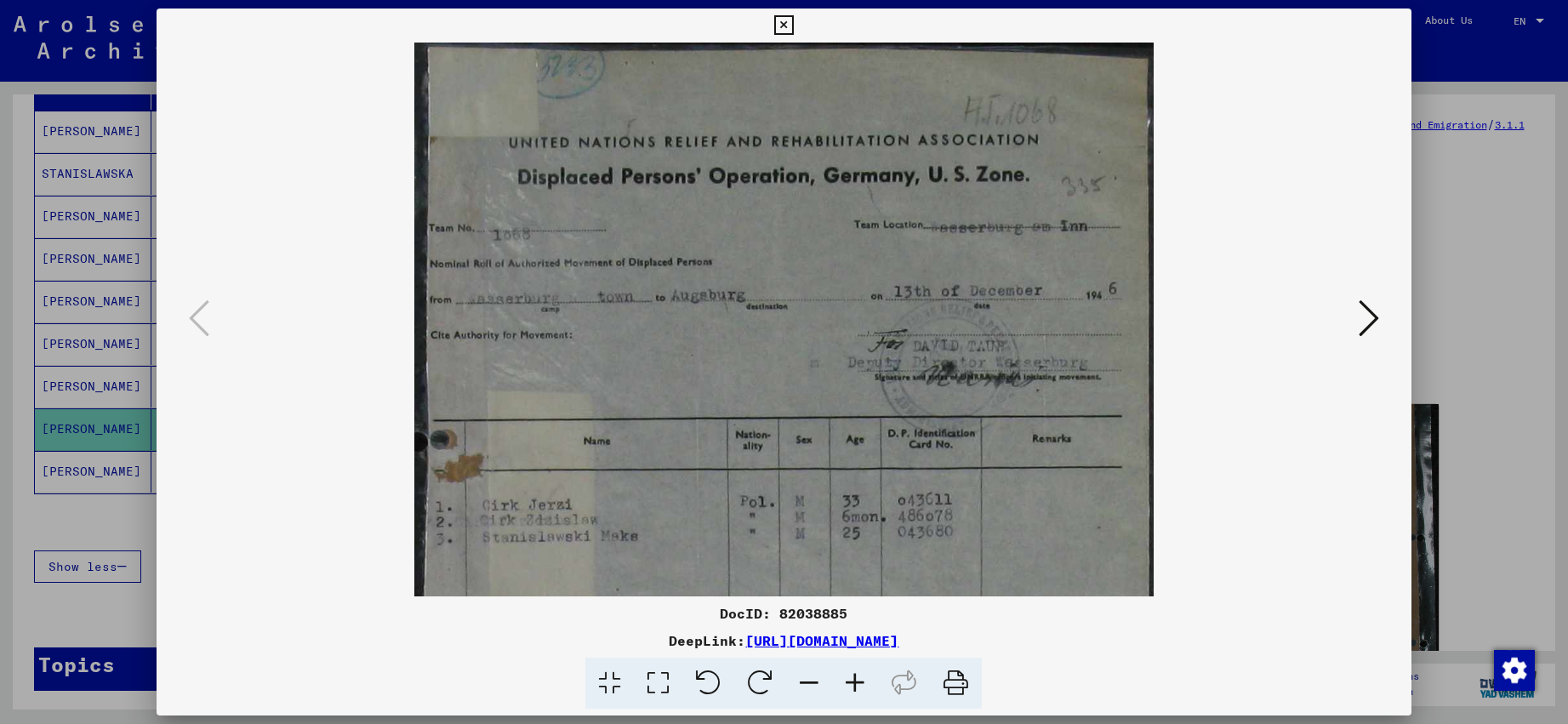
click at [863, 694] on icon at bounding box center [856, 684] width 46 height 52
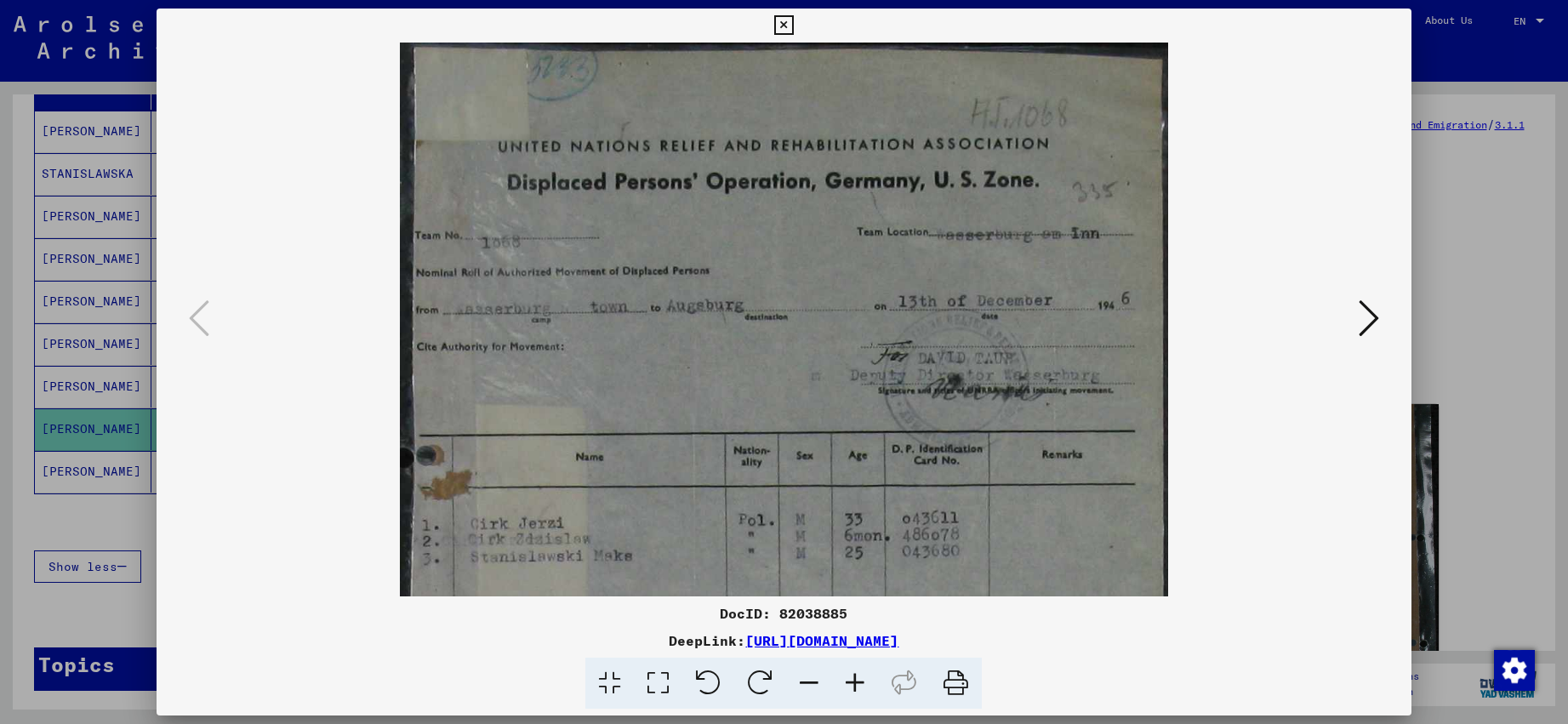
click at [863, 694] on icon at bounding box center [856, 684] width 46 height 52
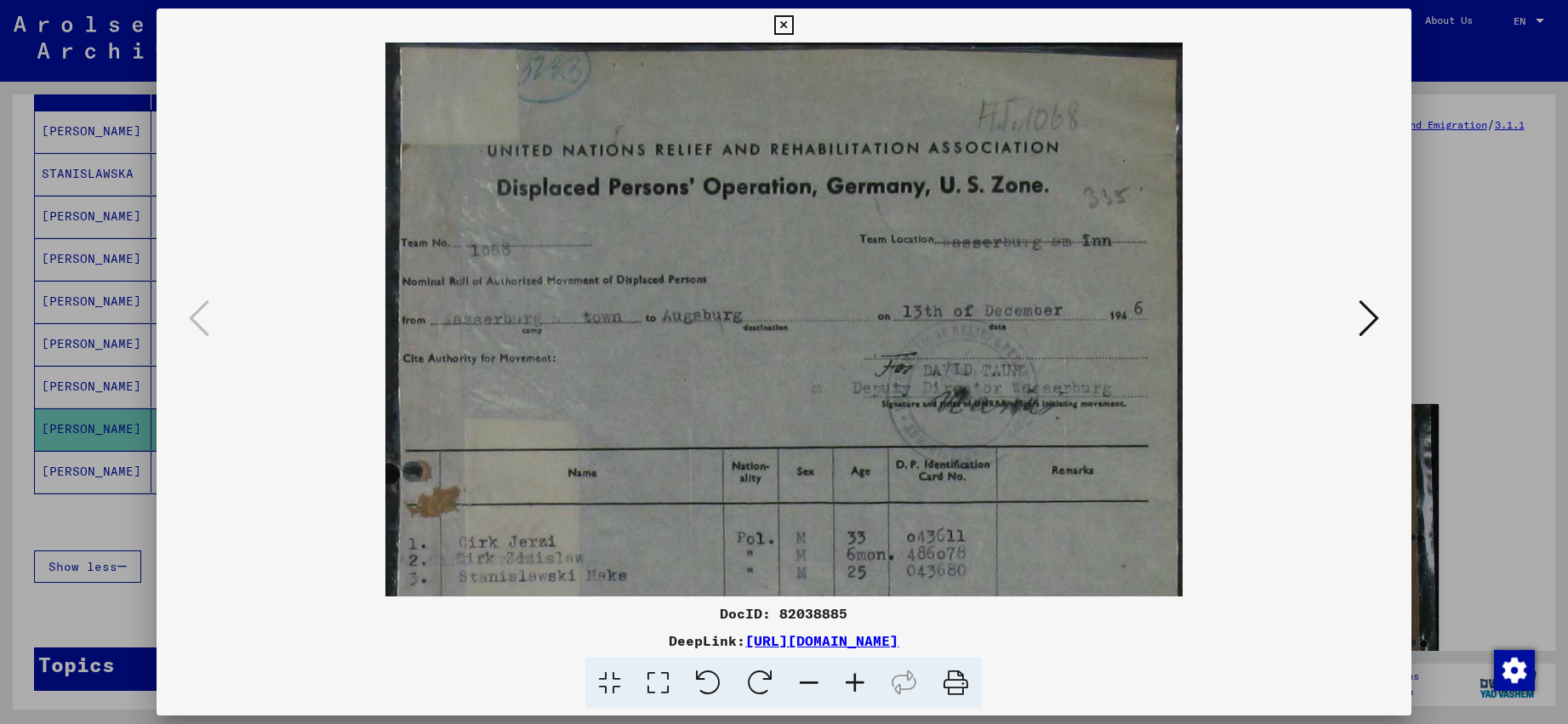
click at [794, 20] on icon at bounding box center [784, 26] width 19 height 20
